Goal: Information Seeking & Learning: Learn about a topic

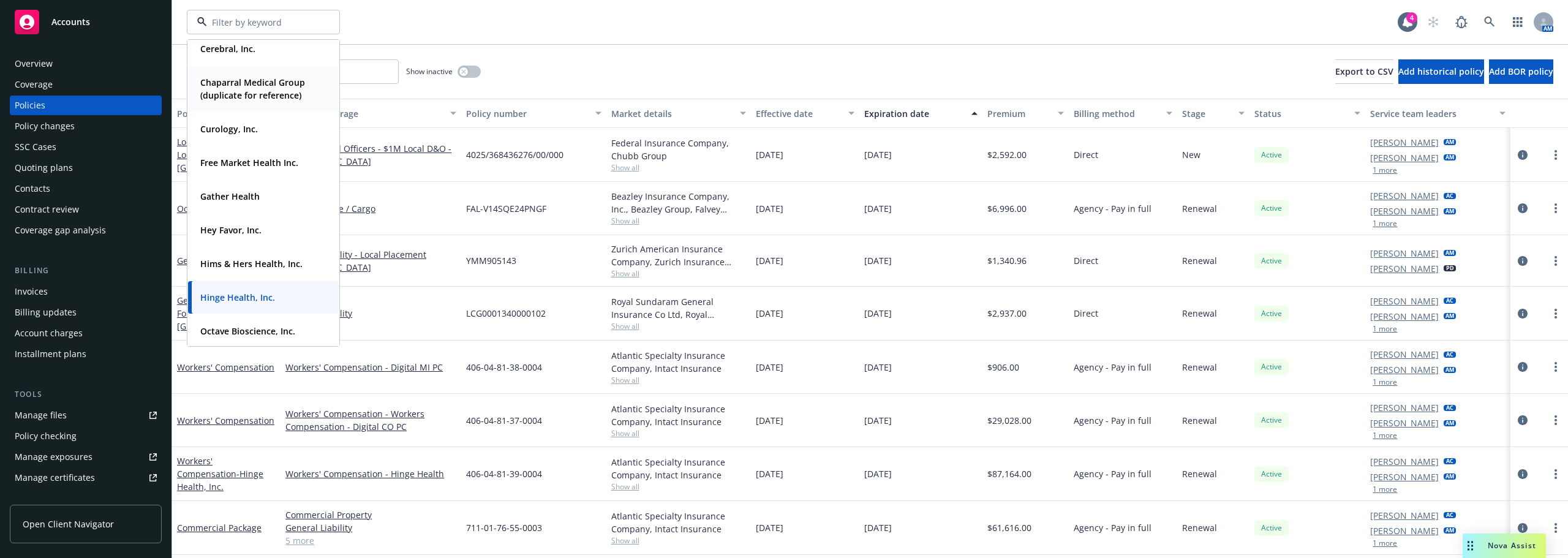
scroll to position [184, 0]
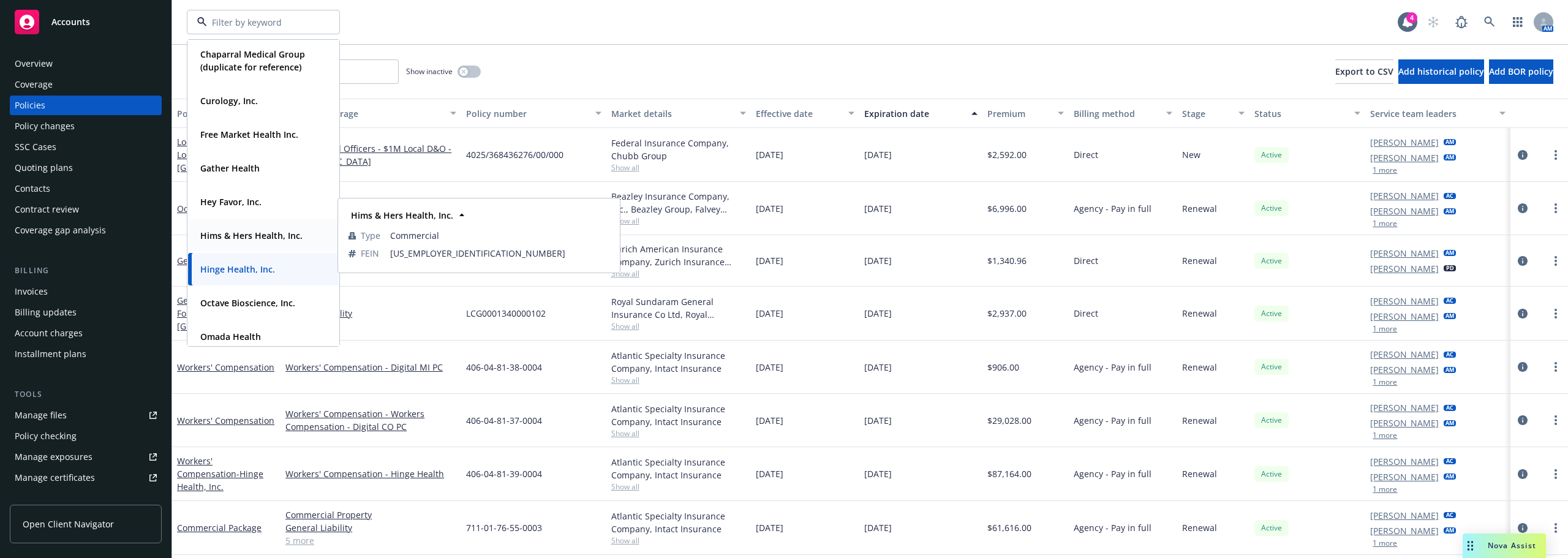
click at [229, 229] on span "Hims & Hers Health, Inc." at bounding box center [251, 235] width 102 height 13
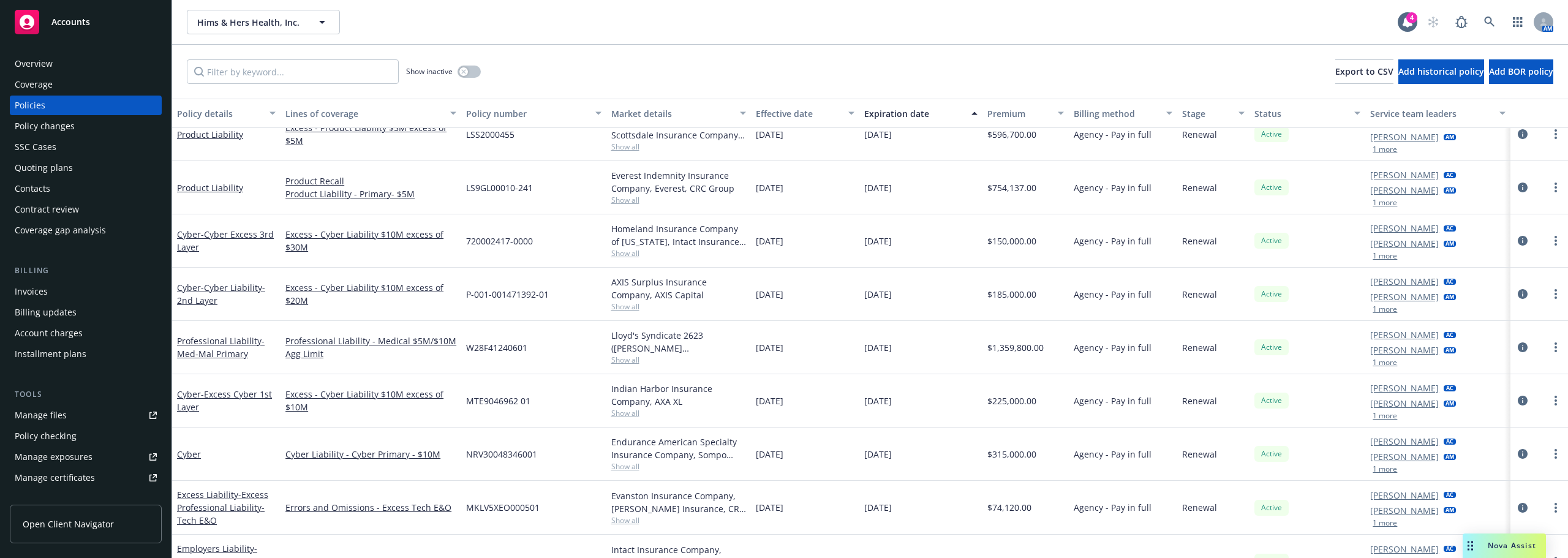
scroll to position [428, 0]
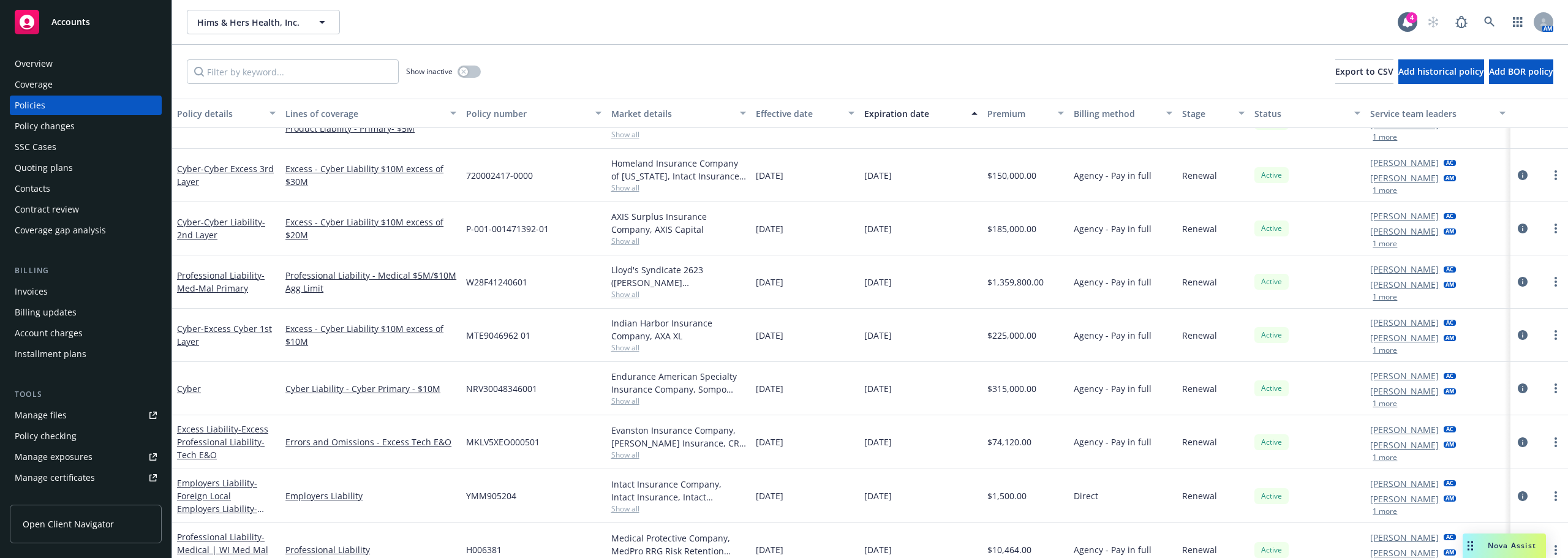
click at [279, 404] on div "Cyber" at bounding box center [226, 389] width 109 height 54
click at [281, 419] on div "Errors and Omissions - Excess Tech E&O" at bounding box center [371, 442] width 180 height 54
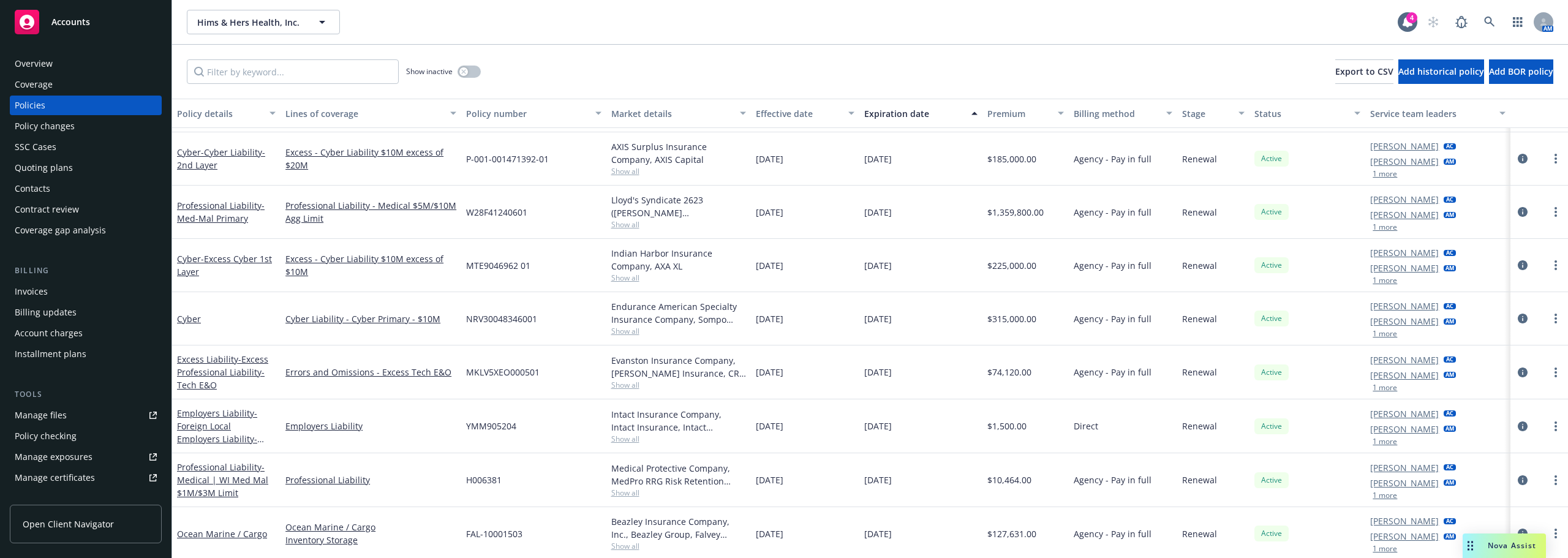
click at [280, 426] on div "Employers Liability" at bounding box center [371, 426] width 180 height 54
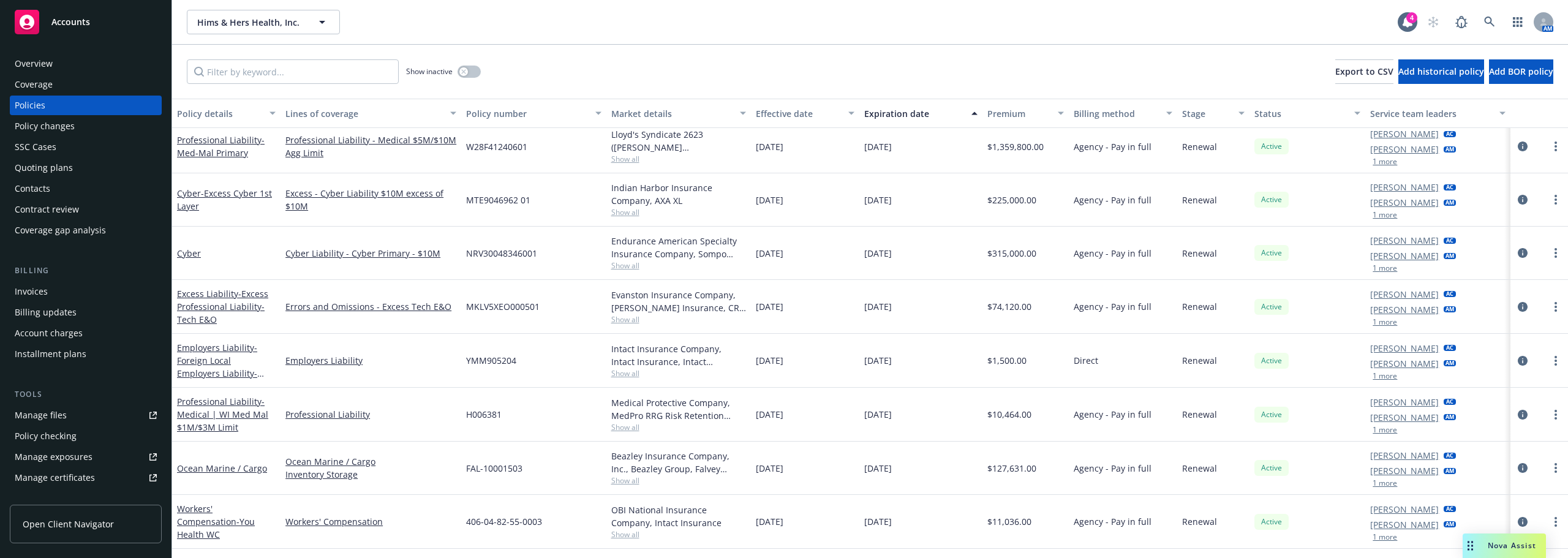
click at [278, 416] on div "Professional Liability - Medical | [GEOGRAPHIC_DATA] Med Mal $1M/$3M Limit" at bounding box center [226, 414] width 109 height 54
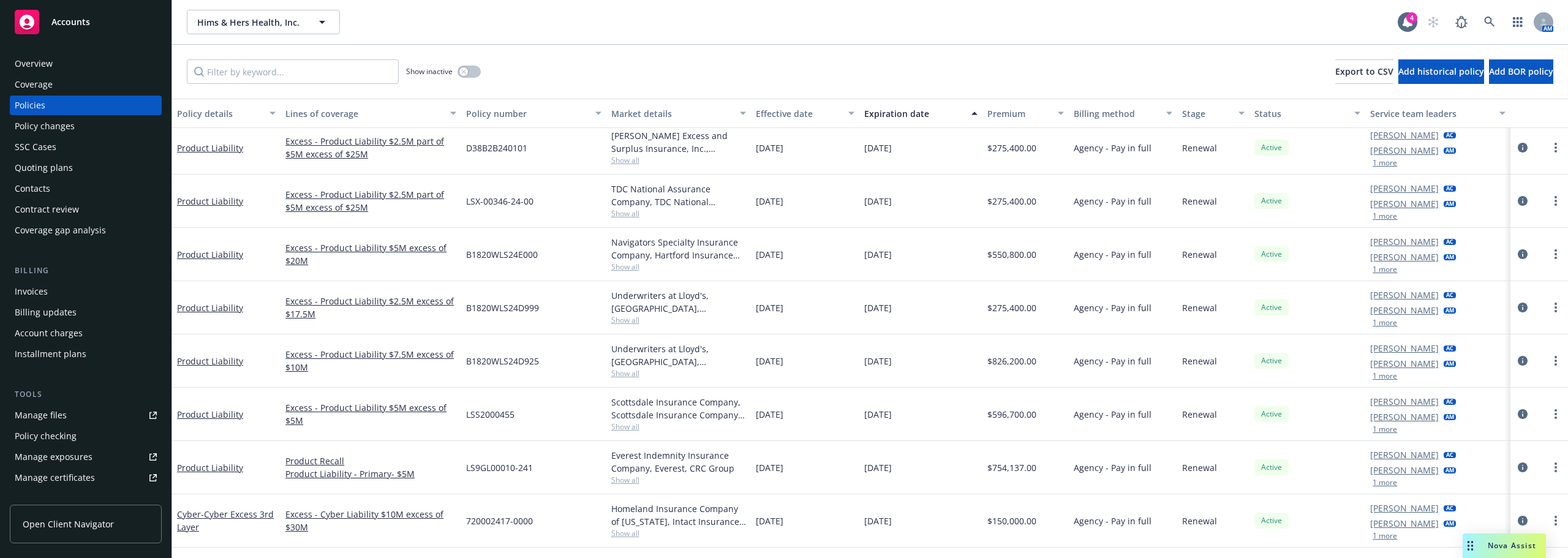
scroll to position [0, 0]
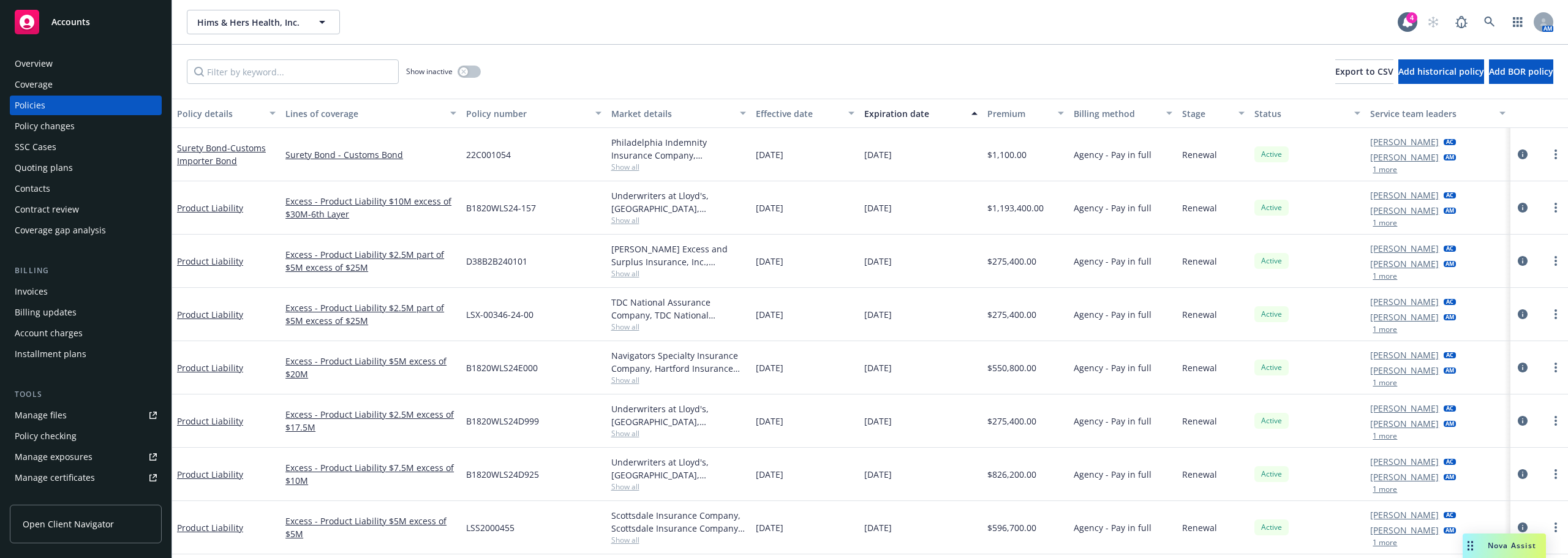
click at [44, 57] on div "Overview" at bounding box center [34, 63] width 38 height 20
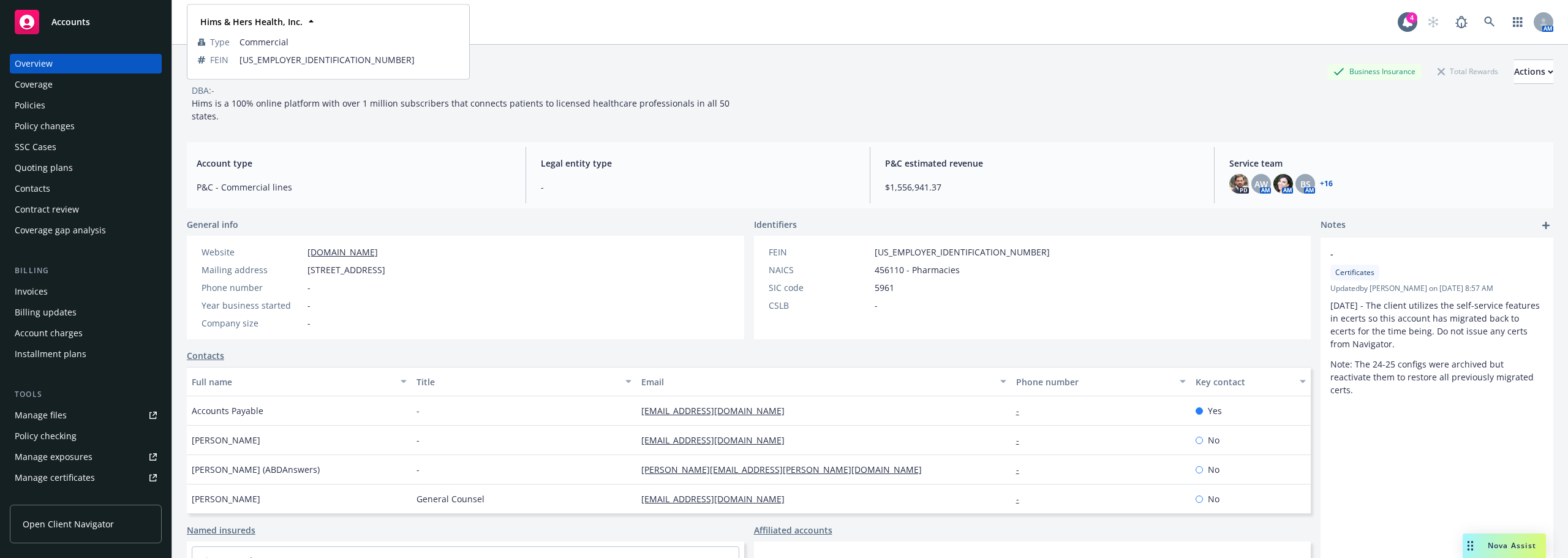
click at [292, 142] on div "Hims & Hers Health, Inc. Business Insurance Total Rewards Actions DBA: - Hims i…" at bounding box center [870, 316] width 1366 height 543
click at [340, 168] on span "Account type" at bounding box center [354, 163] width 314 height 13
click at [82, 97] on div "Policies" at bounding box center [86, 106] width 142 height 20
